Goal: Navigation & Orientation: Find specific page/section

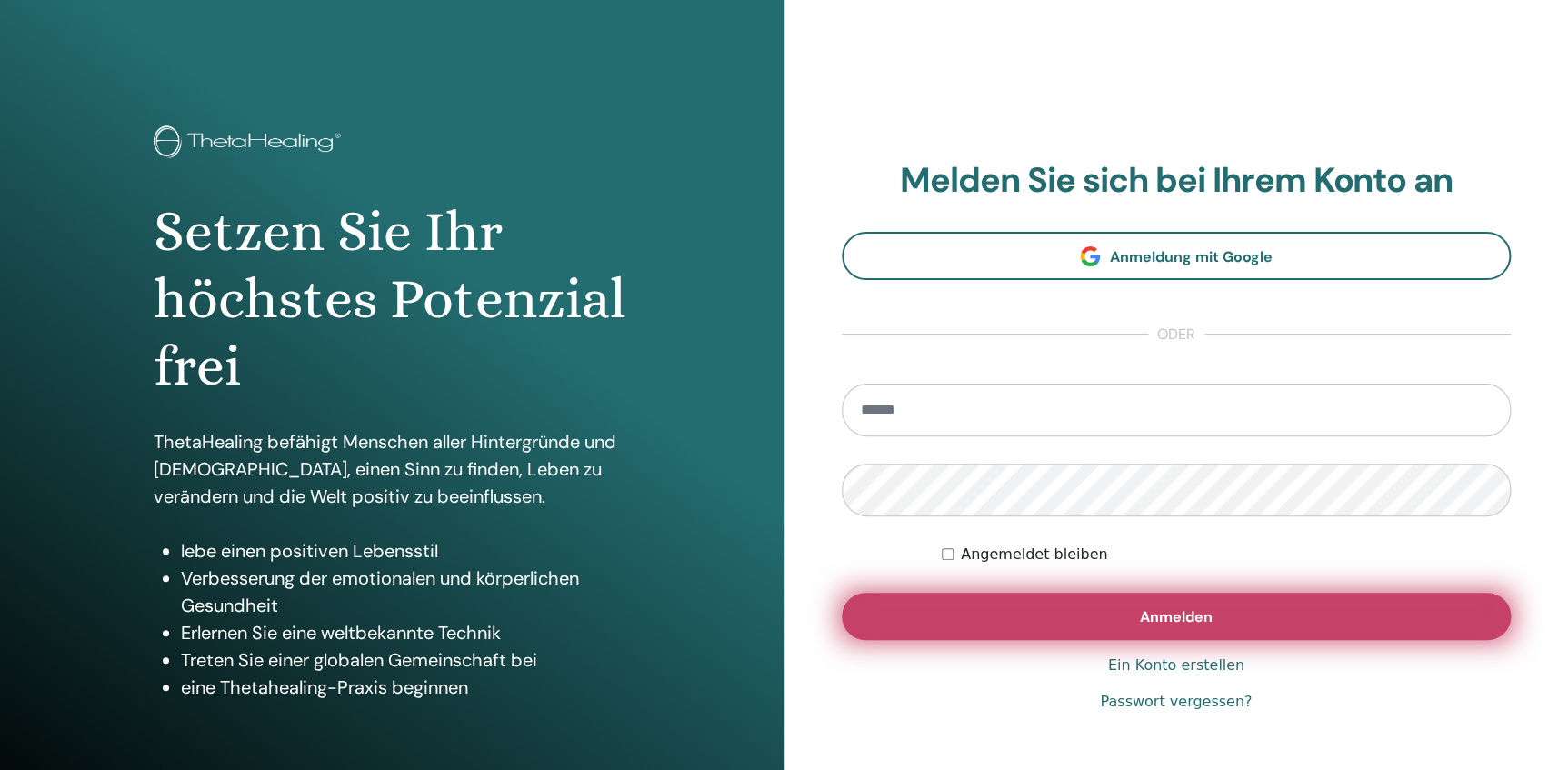
type input "**********"
click at [1178, 621] on span "Anmelden" at bounding box center [1176, 617] width 72 height 19
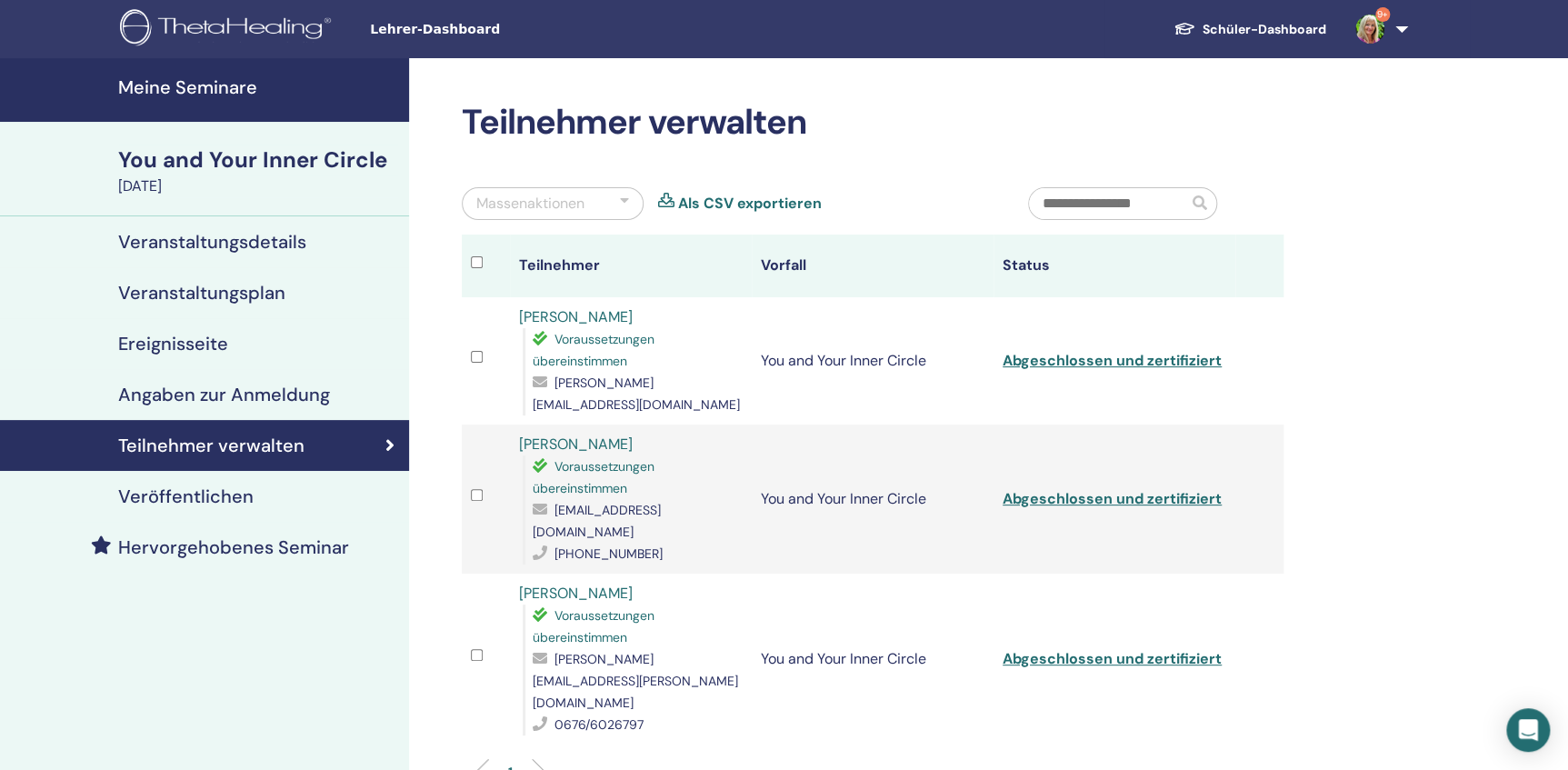
click at [146, 91] on h4 "Meine Seminare" at bounding box center [258, 87] width 280 height 22
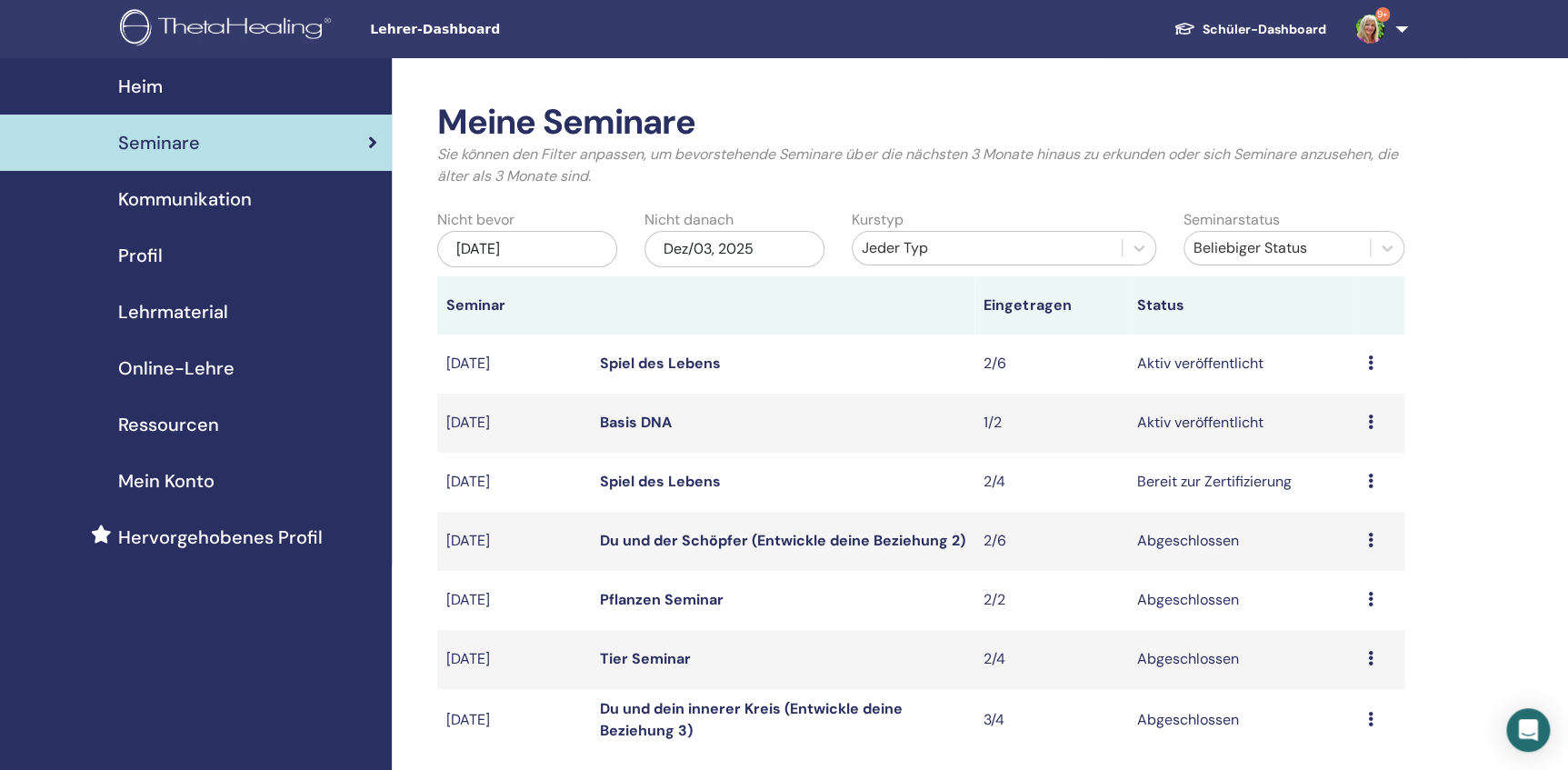
click at [146, 261] on span "Profil" at bounding box center [140, 256] width 45 height 28
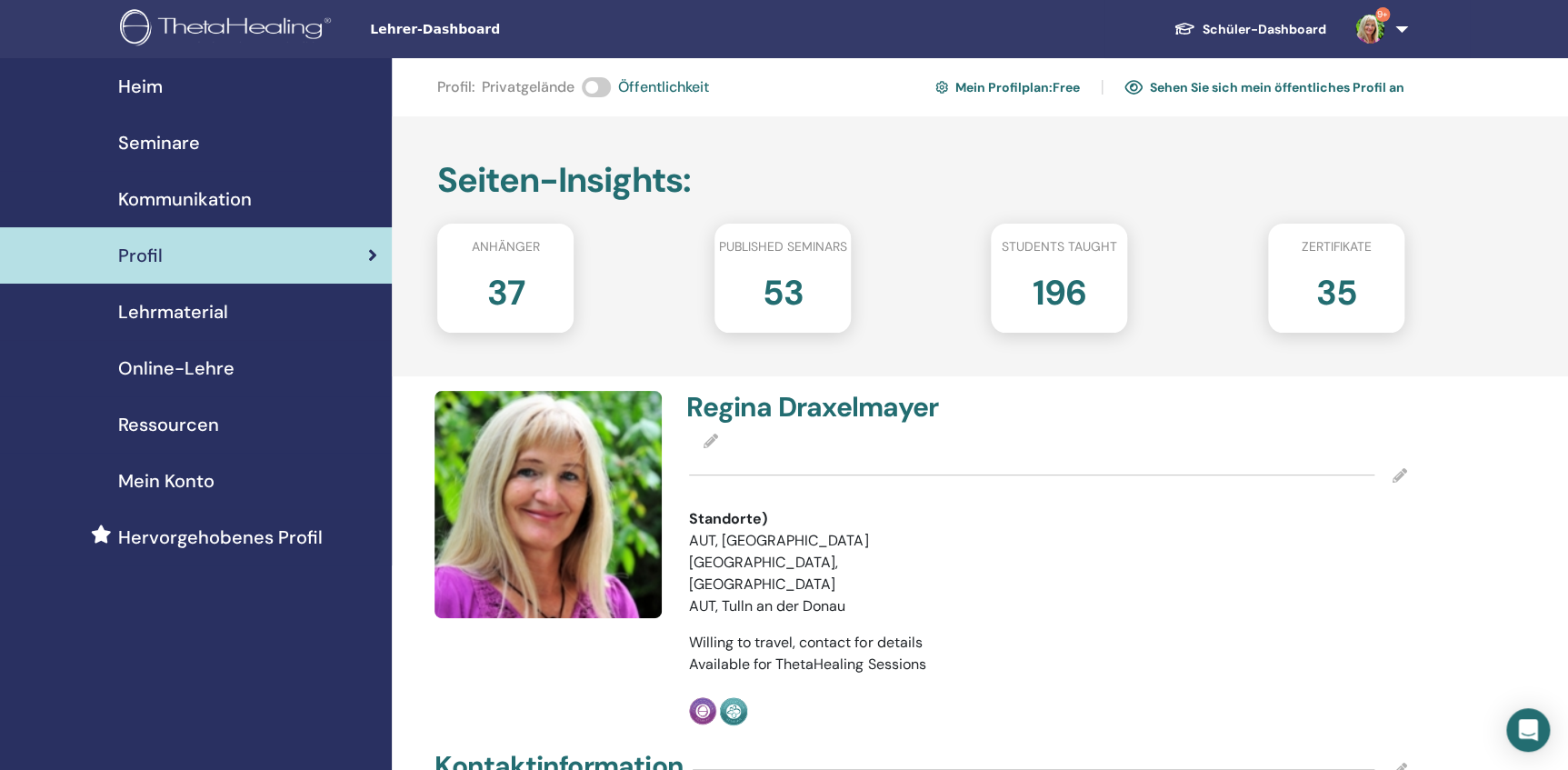
click at [191, 540] on span "Hervorgehobenes Profil" at bounding box center [220, 537] width 204 height 28
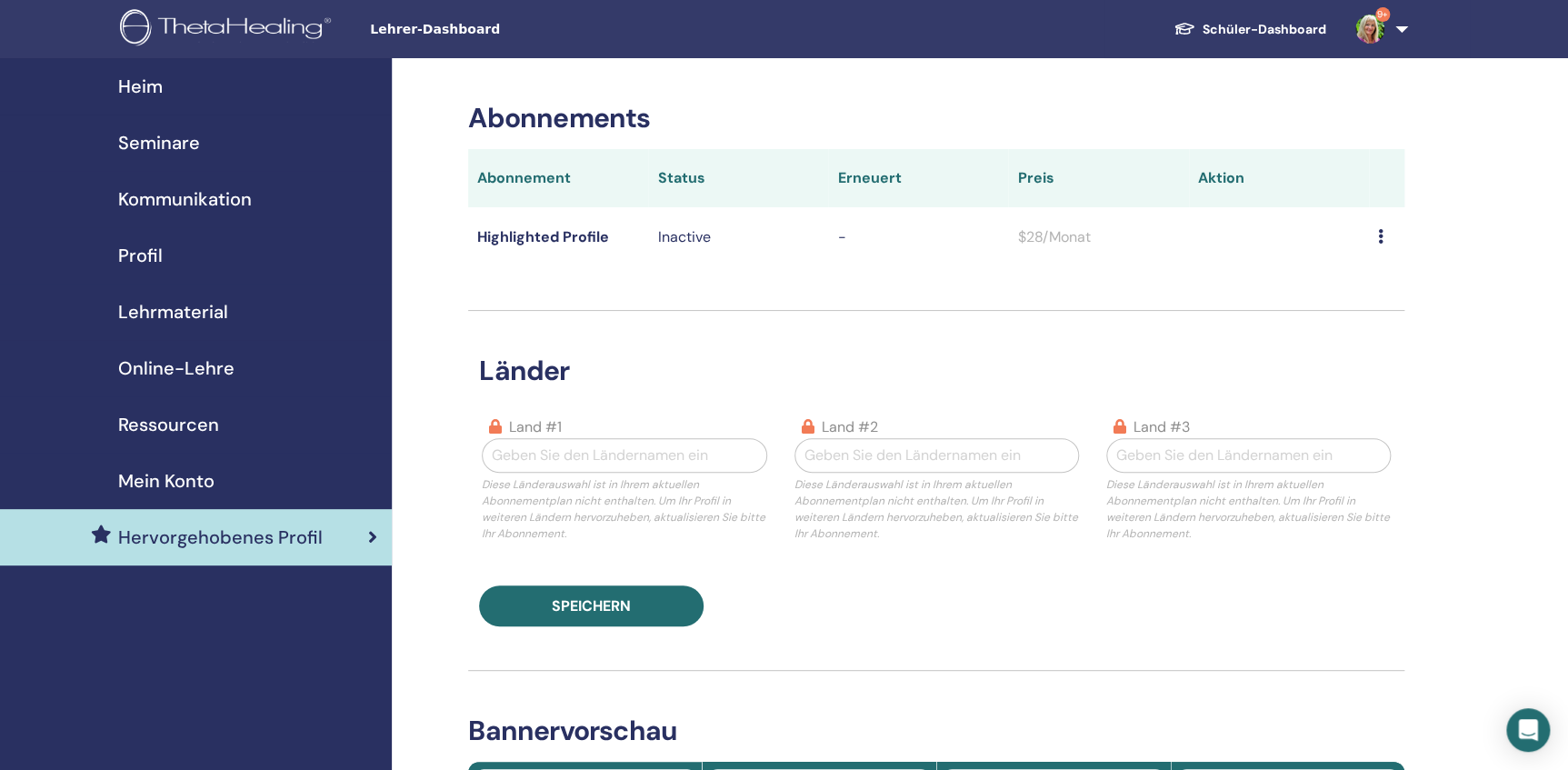
click at [156, 137] on span "Seminare" at bounding box center [159, 142] width 82 height 28
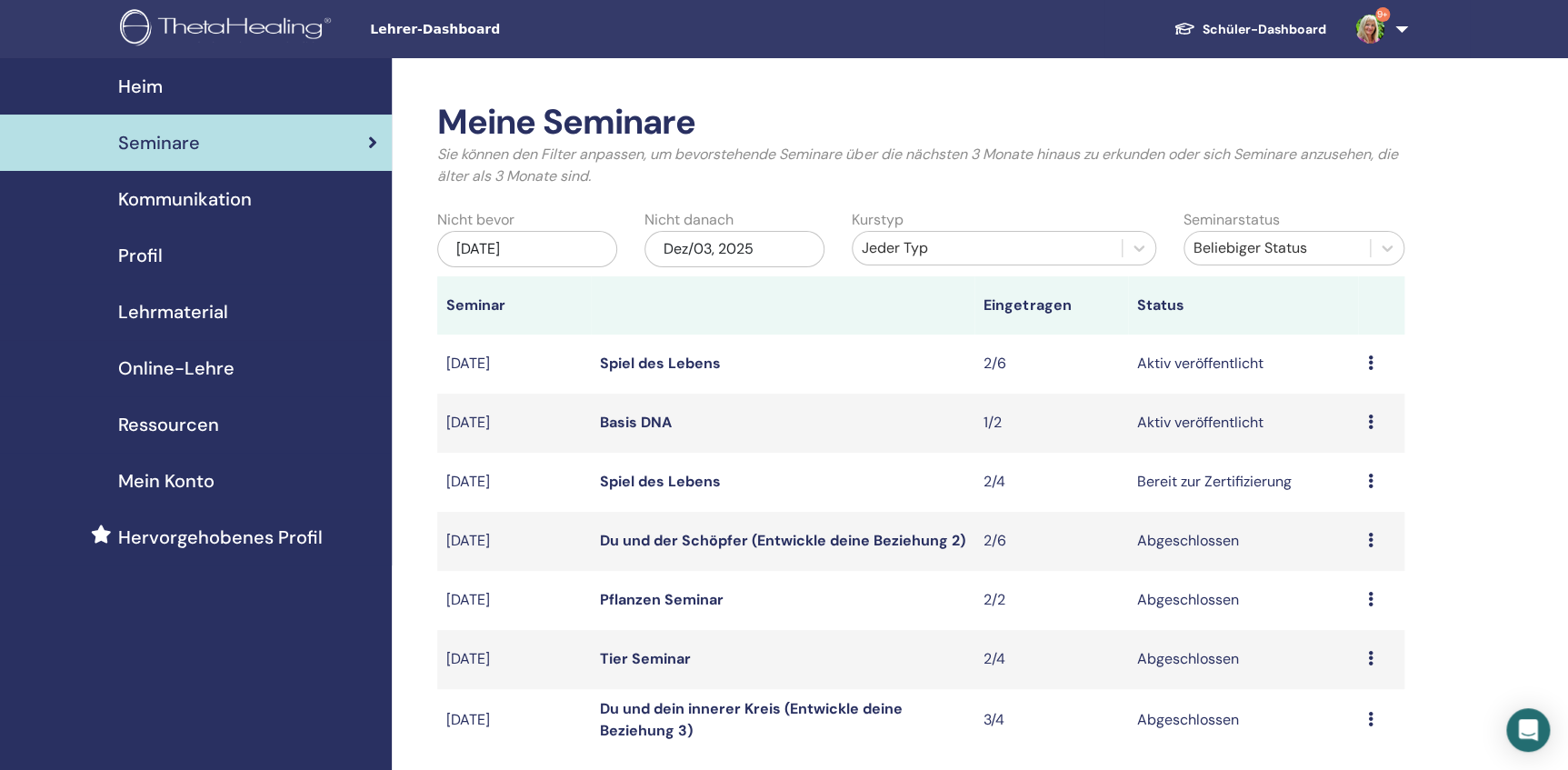
click at [154, 197] on span "Kommunikation" at bounding box center [185, 198] width 134 height 28
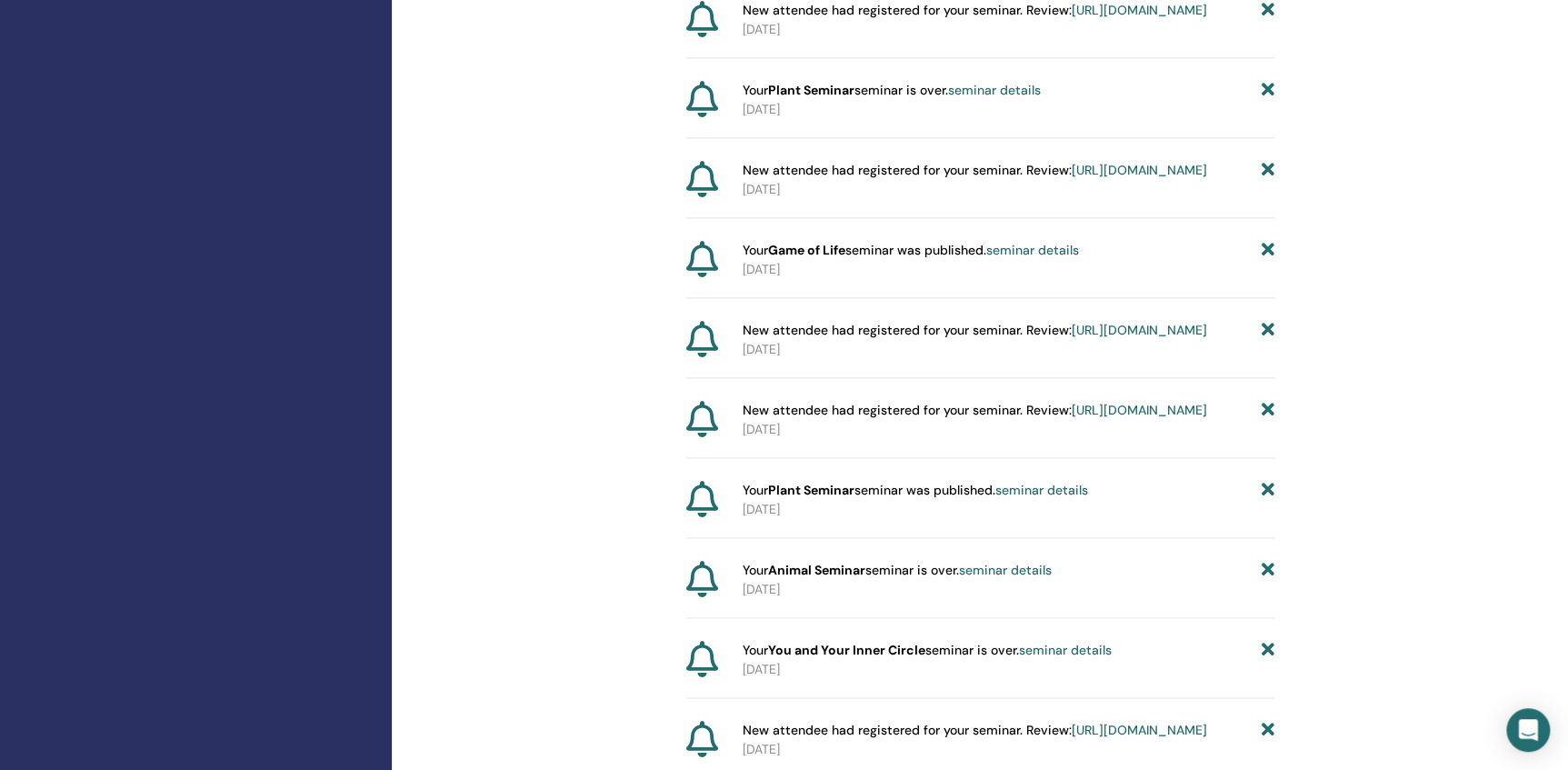
scroll to position [744, 0]
